Goal: Navigation & Orientation: Find specific page/section

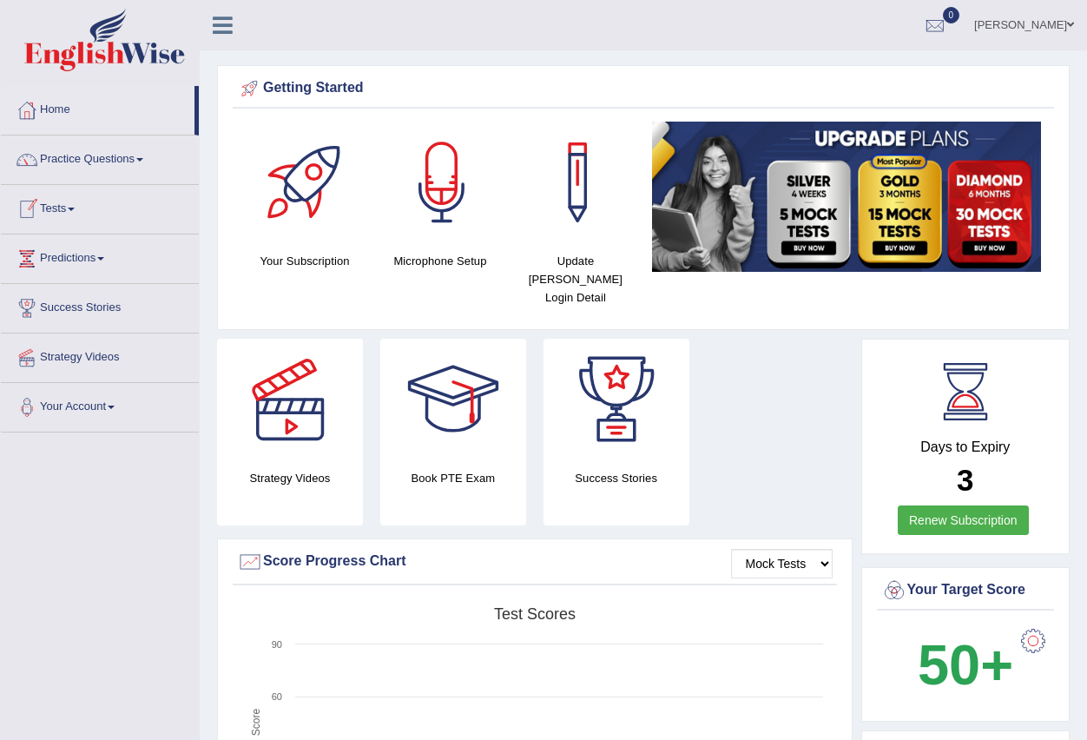
click at [69, 212] on link "Tests" at bounding box center [100, 206] width 198 height 43
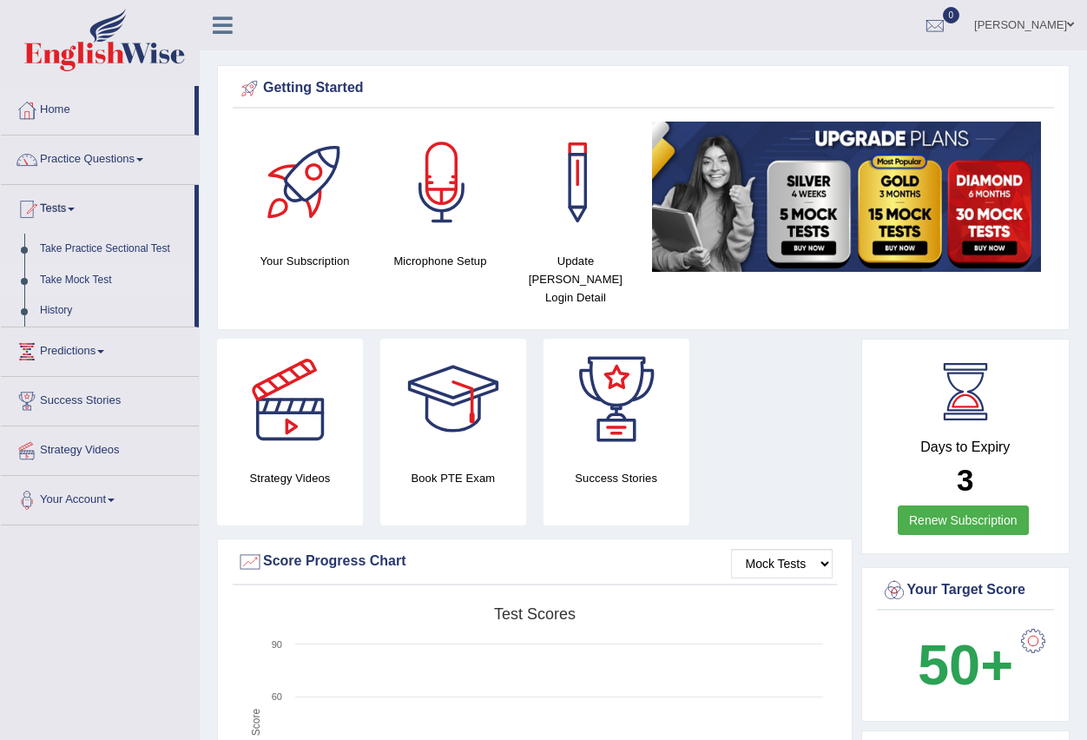
click at [93, 284] on link "Take Mock Test" at bounding box center [113, 280] width 162 height 31
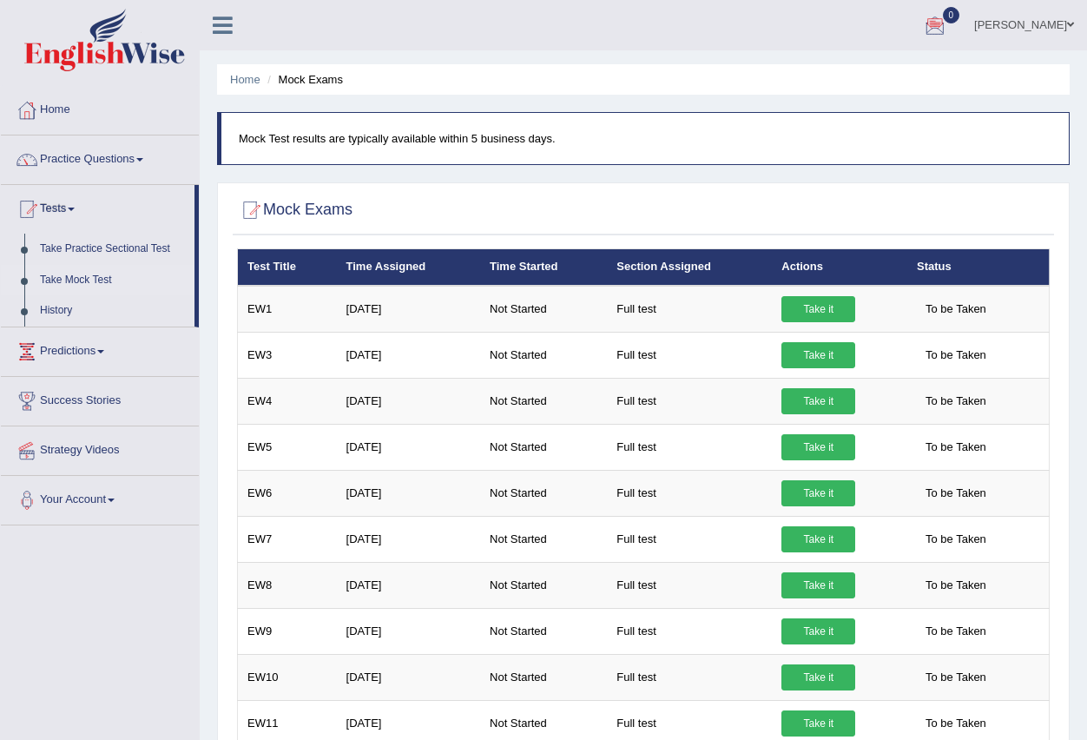
click at [948, 26] on div at bounding box center [935, 26] width 26 height 26
click at [875, 72] on icon at bounding box center [871, 72] width 7 height 13
click at [54, 302] on link "History" at bounding box center [113, 310] width 162 height 31
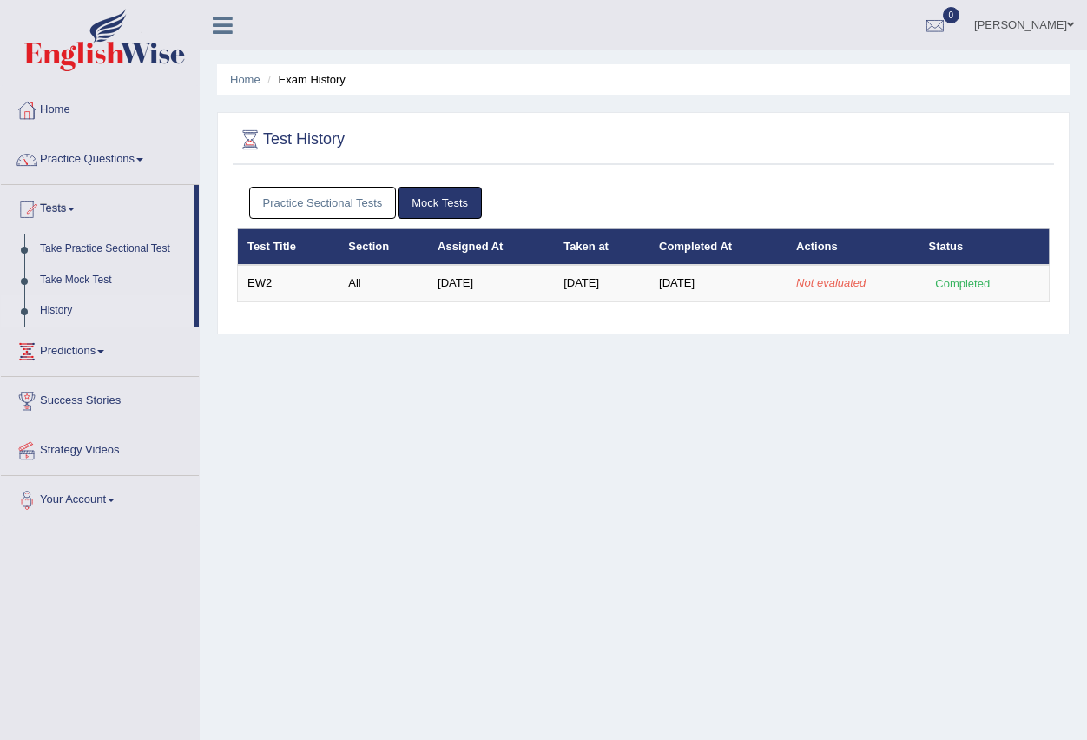
click at [139, 156] on link "Practice Questions" at bounding box center [100, 156] width 198 height 43
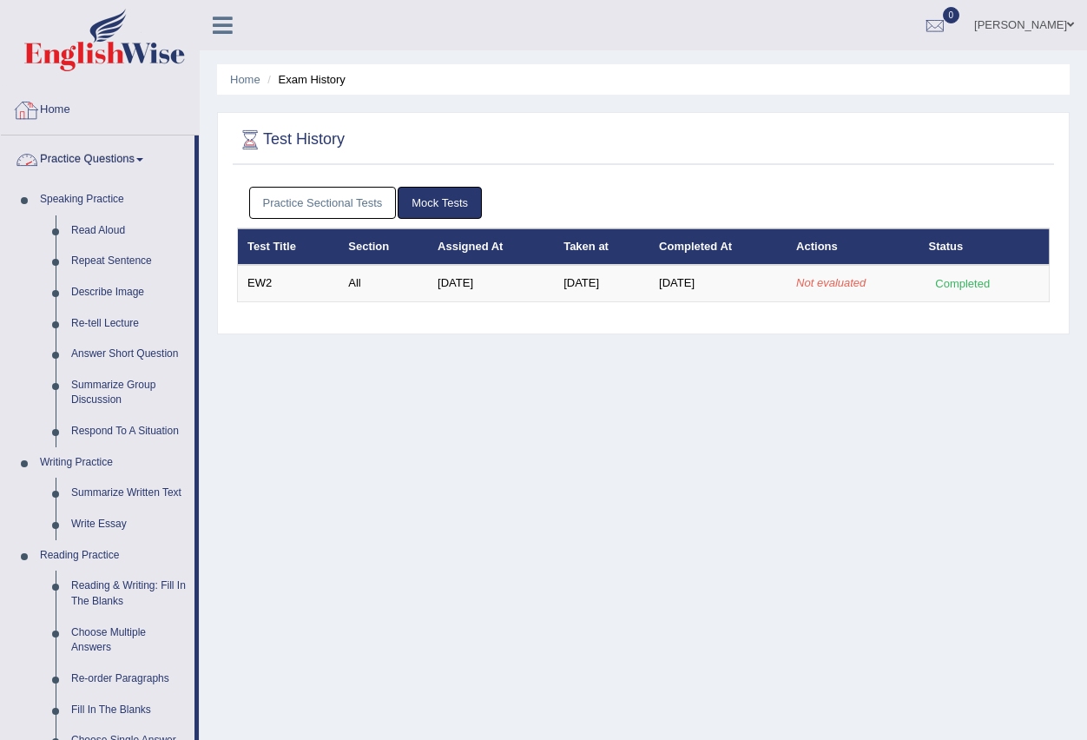
drag, startPoint x: 142, startPoint y: 96, endPoint x: 139, endPoint y: 105, distance: 9.9
click at [144, 96] on link "Home" at bounding box center [100, 107] width 198 height 43
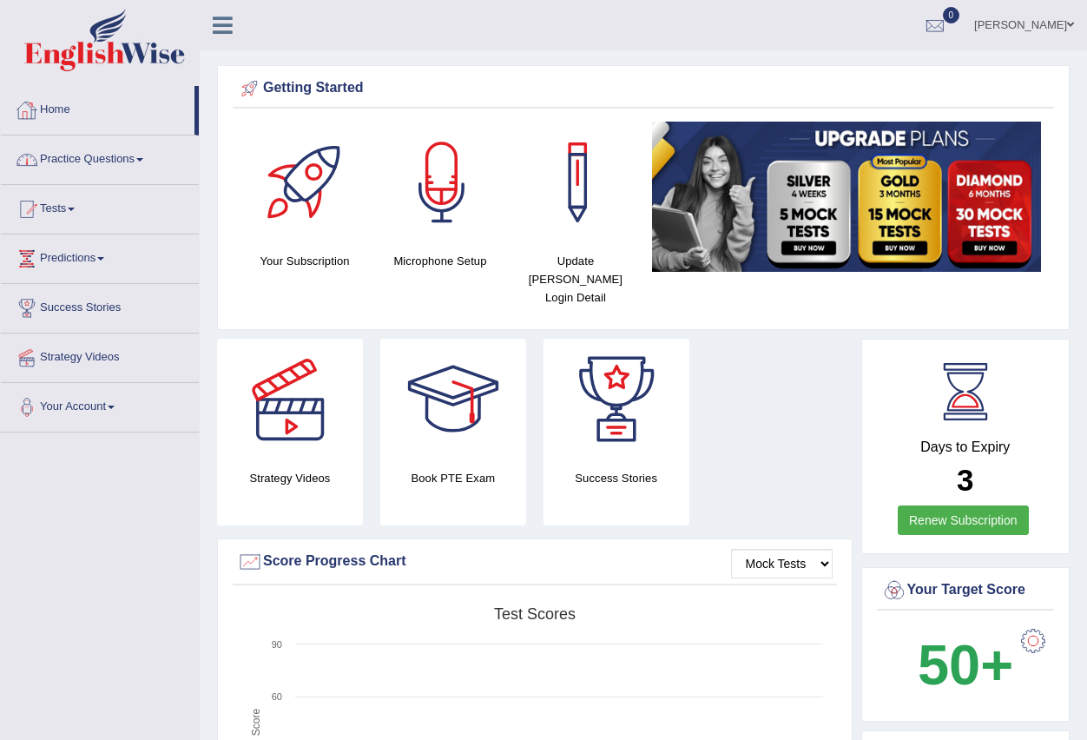
click at [168, 111] on link "Home" at bounding box center [98, 107] width 194 height 43
